Goal: Navigation & Orientation: Find specific page/section

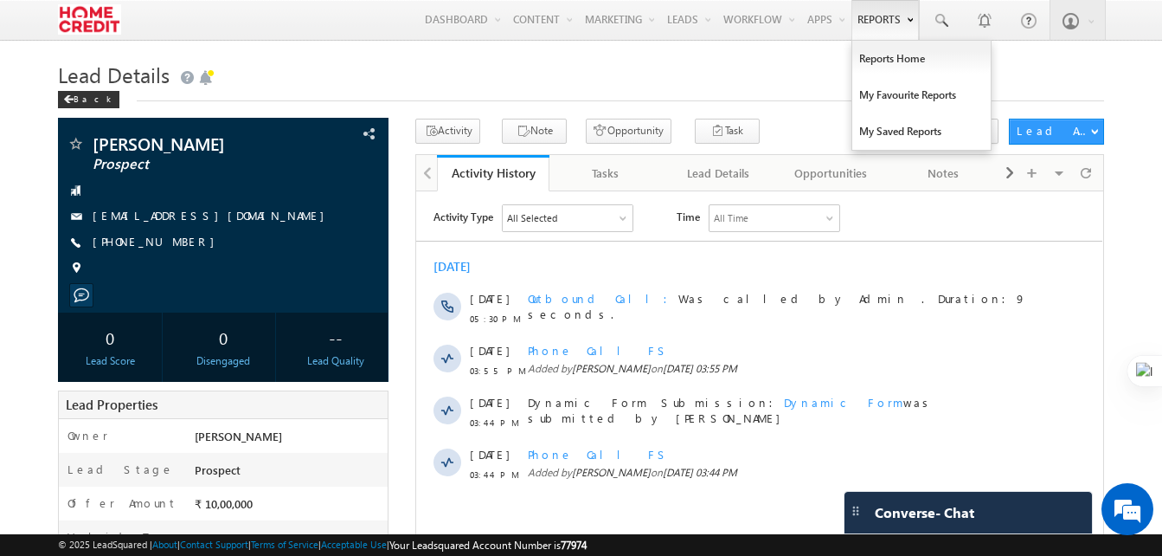
click at [885, 16] on link "Reports" at bounding box center [886, 20] width 68 height 40
click at [871, 61] on link "Reports Home" at bounding box center [921, 59] width 138 height 36
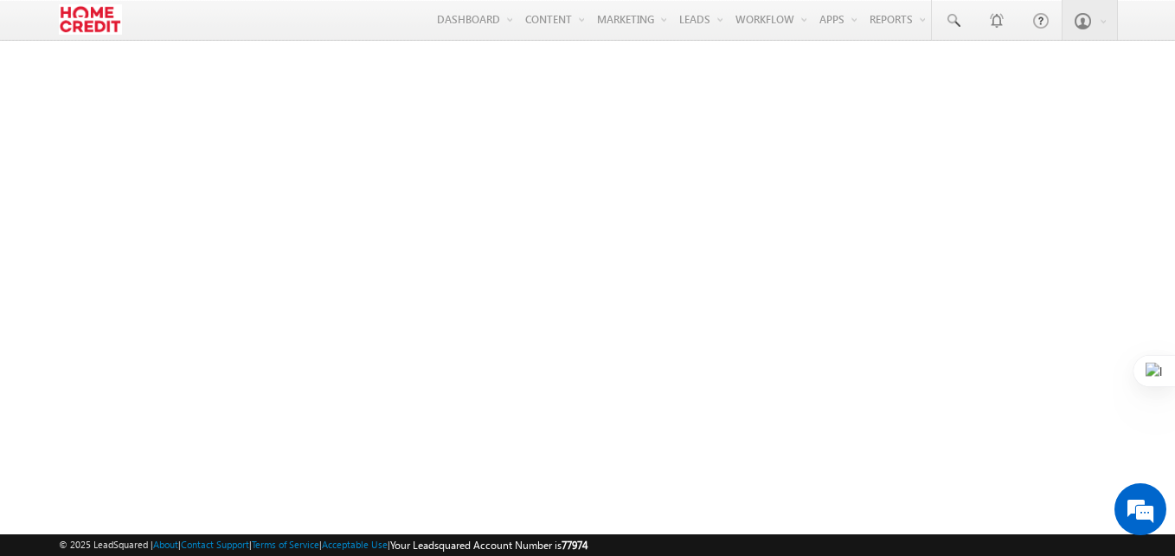
click at [1161, 453] on html "Menu Devendra Maurya deven dra.m aurya @home credi t.co. t Lead Manag" at bounding box center [587, 267] width 1175 height 535
